Goal: Task Accomplishment & Management: Manage account settings

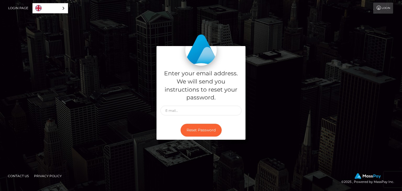
click at [384, 6] on link "Login" at bounding box center [383, 8] width 20 height 11
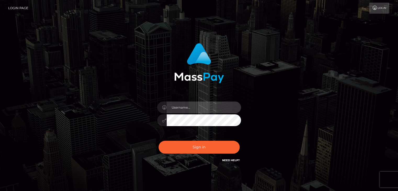
click at [206, 108] on input "text" at bounding box center [204, 108] width 74 height 12
type input "vijaya11shree@gmail.com"
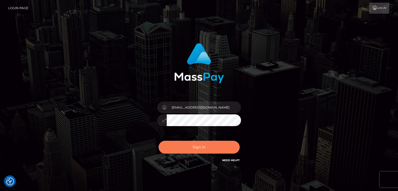
click at [211, 151] on button "Sign in" at bounding box center [199, 147] width 81 height 13
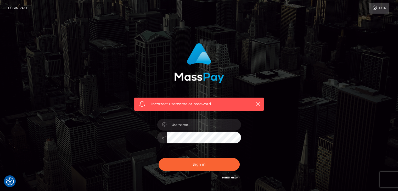
click at [383, 5] on link "Login" at bounding box center [379, 8] width 20 height 11
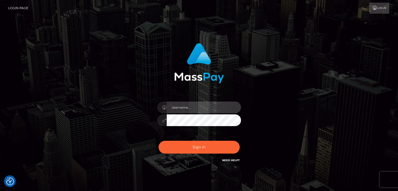
click at [190, 106] on input "text" at bounding box center [204, 108] width 74 height 12
type input "vijaya11shree@gmail.com"
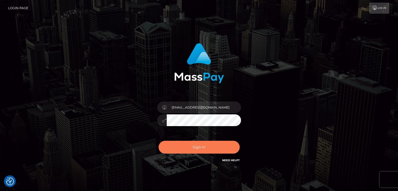
click at [194, 148] on button "Sign in" at bounding box center [199, 147] width 81 height 13
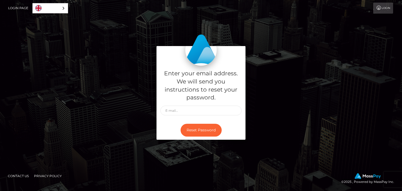
click at [382, 9] on link "Login" at bounding box center [383, 8] width 20 height 11
